Goal: Use online tool/utility: Utilize a website feature to perform a specific function

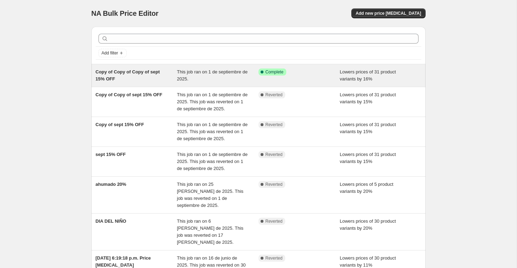
click at [244, 79] on div "This job ran on 1 de septiembre de 2025." at bounding box center [218, 76] width 82 height 14
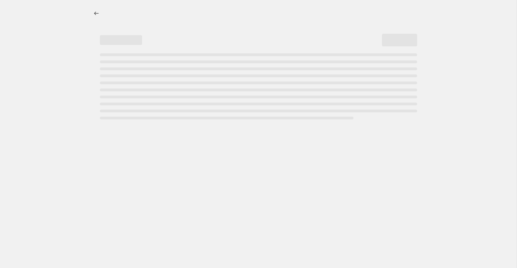
select select "percentage"
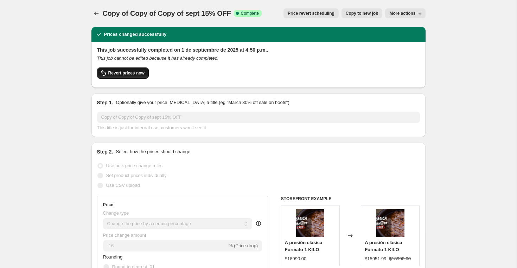
click at [122, 73] on span "Revert prices now" at bounding box center [126, 73] width 36 height 6
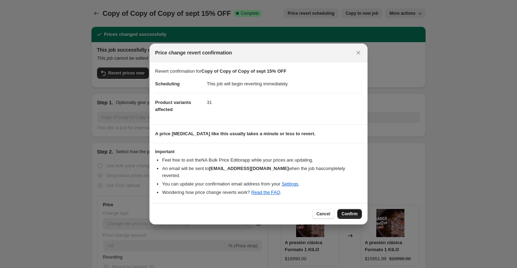
click at [349, 216] on span "Confirm" at bounding box center [350, 214] width 16 height 6
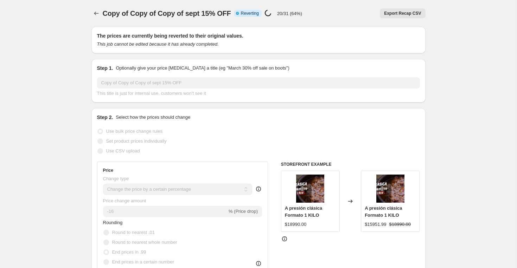
select select "percentage"
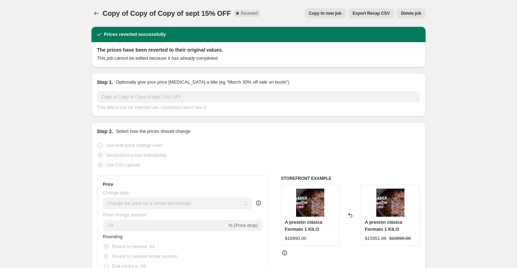
click at [312, 12] on span "Copy to new job" at bounding box center [325, 14] width 33 height 6
select select "percentage"
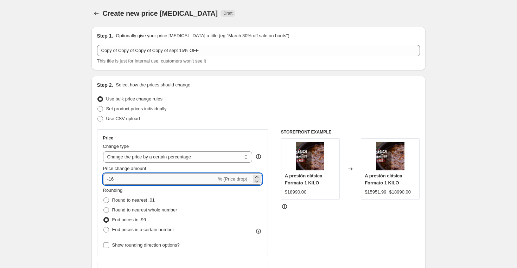
click at [121, 182] on input "-16" at bounding box center [160, 179] width 114 height 11
type input "-11"
click at [236, 88] on div "Step 2. Select how the prices should change" at bounding box center [258, 85] width 323 height 7
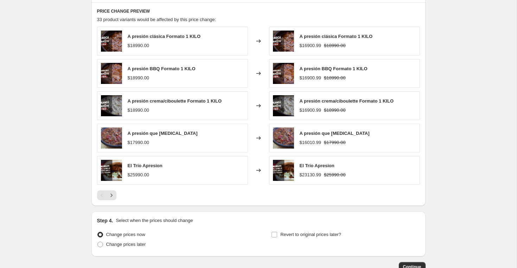
scroll to position [435, 0]
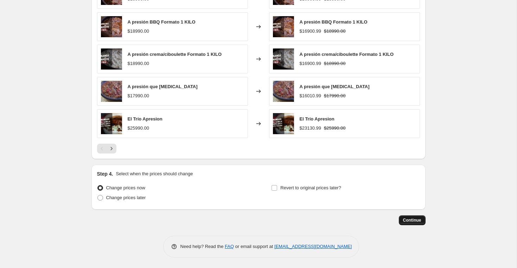
click at [409, 219] on span "Continue" at bounding box center [412, 221] width 18 height 6
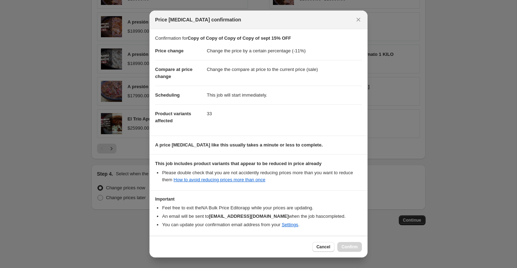
scroll to position [28, 0]
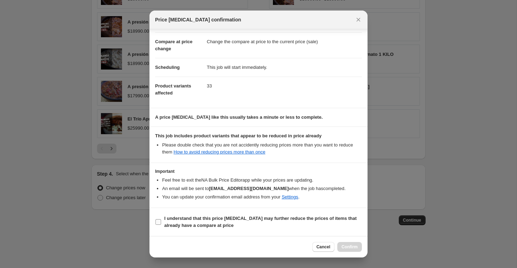
click at [162, 223] on label "I understand that this price [MEDICAL_DATA] may further reduce the prices of it…" at bounding box center [258, 222] width 207 height 17
click at [161, 223] on input "I understand that this price [MEDICAL_DATA] may further reduce the prices of it…" at bounding box center [158, 222] width 6 height 6
checkbox input "true"
click at [352, 247] on span "Confirm" at bounding box center [350, 247] width 16 height 6
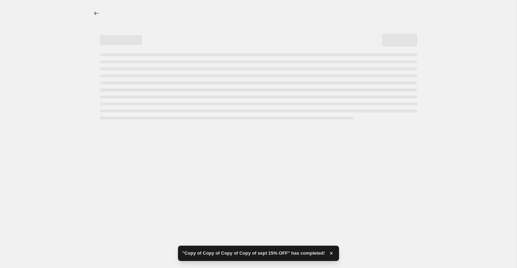
select select "percentage"
